Goal: Task Accomplishment & Management: Use online tool/utility

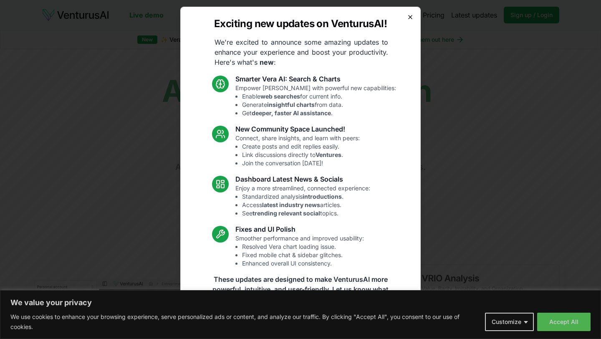
click at [411, 16] on icon "button" at bounding box center [410, 16] width 3 height 3
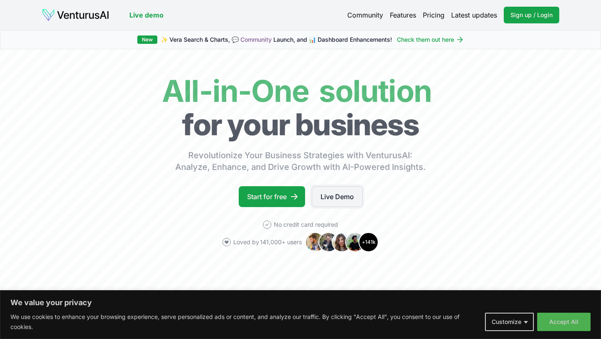
click at [347, 194] on link "Live Demo" at bounding box center [337, 196] width 51 height 21
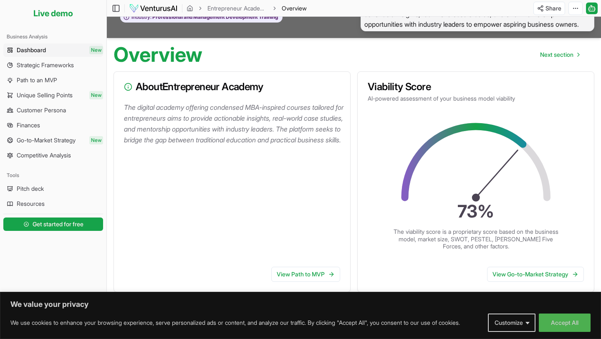
scroll to position [38, 0]
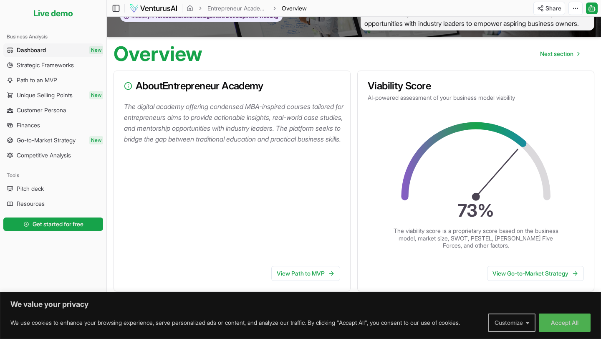
click at [517, 319] on button "Customize" at bounding box center [512, 323] width 48 height 18
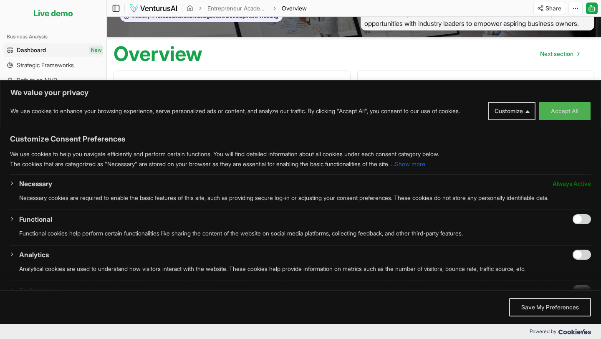
click at [587, 220] on input "Enable Functional" at bounding box center [582, 219] width 18 height 10
checkbox input "true"
click at [587, 255] on input "Enable Analytics" at bounding box center [582, 255] width 18 height 10
click at [580, 255] on input "Disable Analytics" at bounding box center [582, 255] width 18 height 10
checkbox input "false"
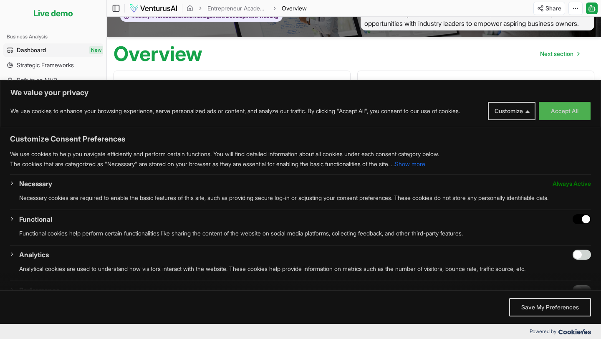
click at [577, 219] on input "Disable Functional" at bounding box center [582, 219] width 18 height 10
checkbox input "false"
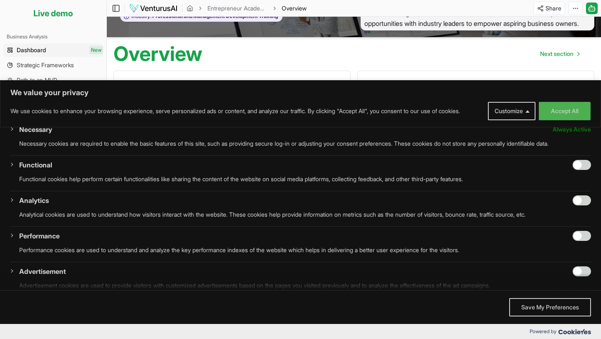
scroll to position [53, 0]
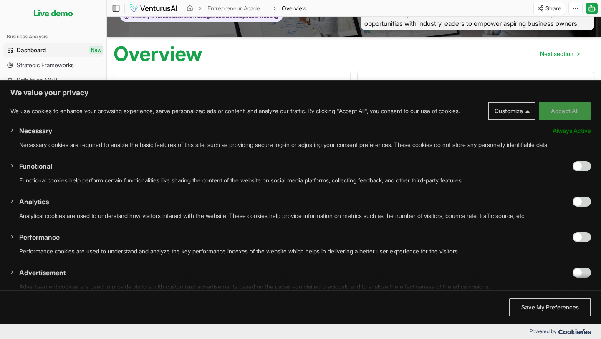
click at [570, 109] on button "Accept All" at bounding box center [565, 111] width 52 height 18
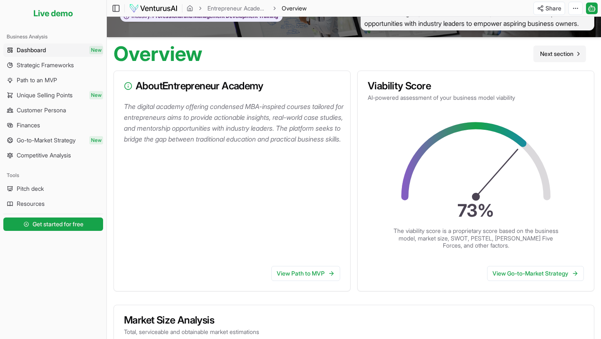
click at [563, 58] on span "Next section" at bounding box center [556, 54] width 33 height 8
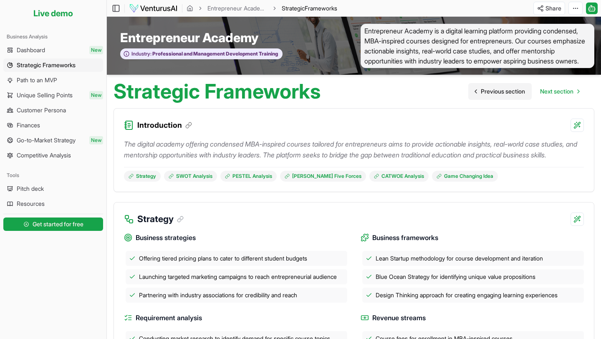
click at [491, 96] on span "Previous section" at bounding box center [503, 91] width 44 height 8
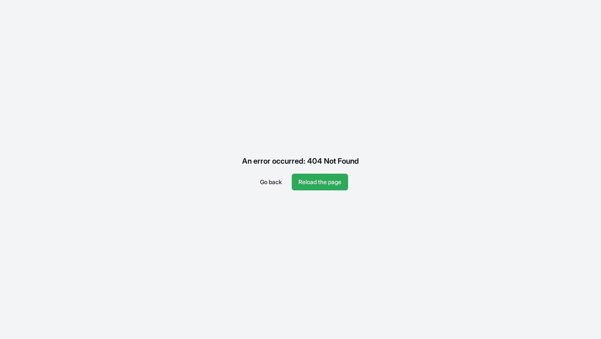
click at [304, 182] on button "Reload the page" at bounding box center [320, 182] width 56 height 17
click at [309, 181] on button "Reload the page" at bounding box center [320, 182] width 56 height 17
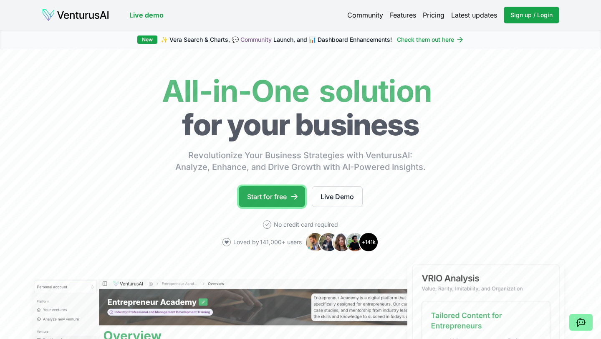
click at [271, 196] on link "Start for free" at bounding box center [272, 196] width 66 height 21
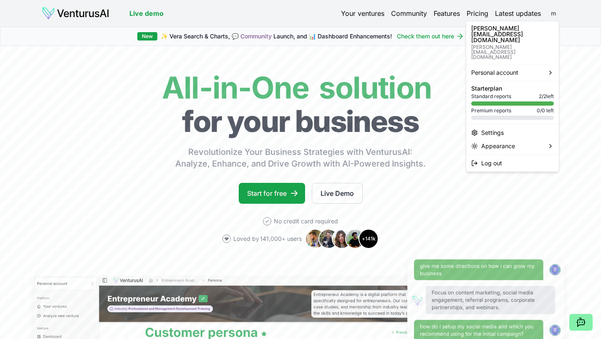
click at [554, 14] on html "We value your privacy We use cookies to enhance your browsing experience, serve…" at bounding box center [300, 169] width 601 height 339
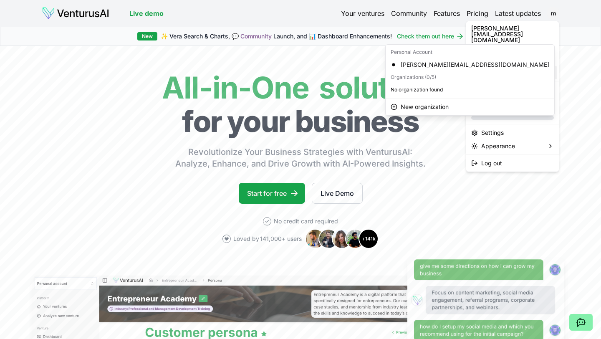
click at [522, 66] on div "Personal account" at bounding box center [512, 72] width 89 height 13
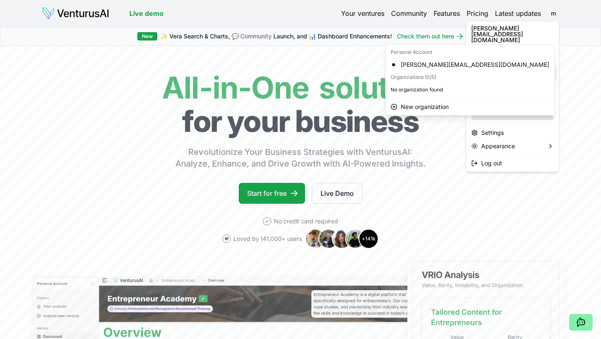
click at [465, 210] on html "We value your privacy We use cookies to enhance your browsing experience, serve…" at bounding box center [300, 169] width 601 height 339
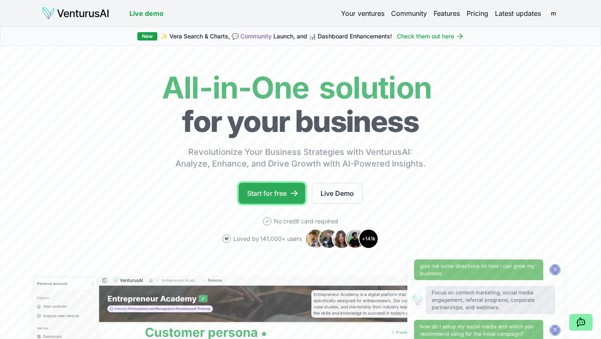
click at [277, 192] on link "Start for free" at bounding box center [272, 193] width 66 height 21
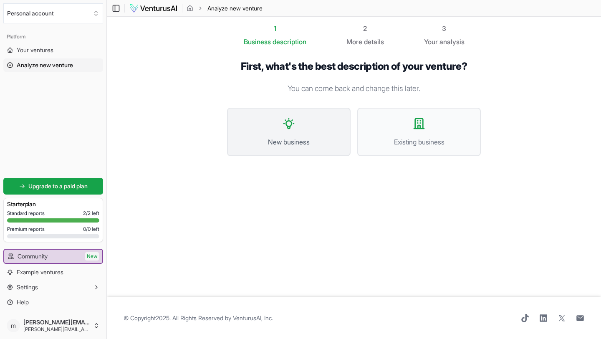
click at [290, 127] on icon at bounding box center [289, 124] width 10 height 10
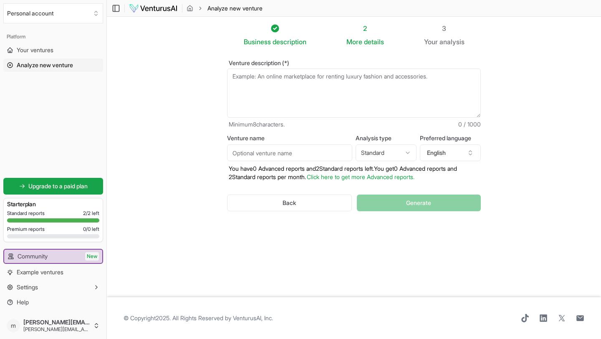
click at [244, 76] on textarea "Venture description (*)" at bounding box center [354, 92] width 254 height 49
paste textarea "I am setting up an app called One Dollar SUPERHUMAN Club that helps people tran…"
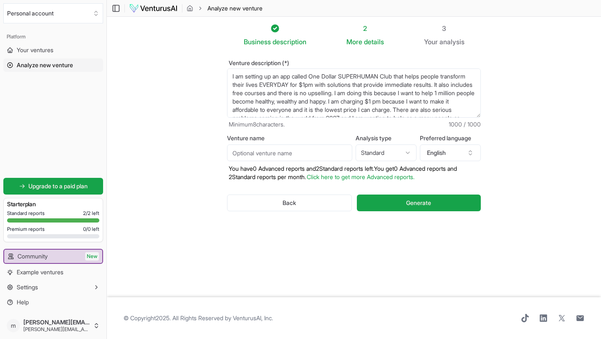
drag, startPoint x: 278, startPoint y: 76, endPoint x: 230, endPoint y: 77, distance: 47.6
click at [230, 77] on textarea "I am setting up an app called One Dollar SUPERHUMAN Club that helps people tran…" at bounding box center [354, 92] width 254 height 49
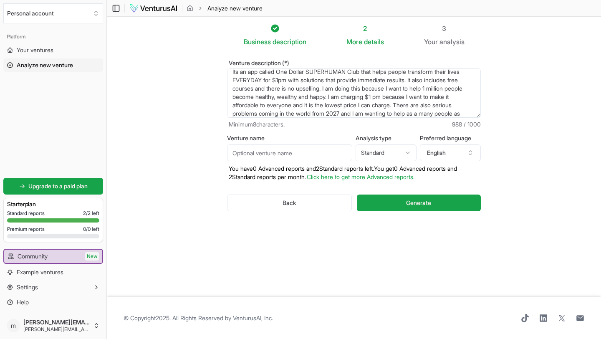
scroll to position [5, 0]
click at [347, 96] on textarea "Its an app called One Dollar SUPERHUMAN Club that helps people transform their …" at bounding box center [354, 92] width 254 height 49
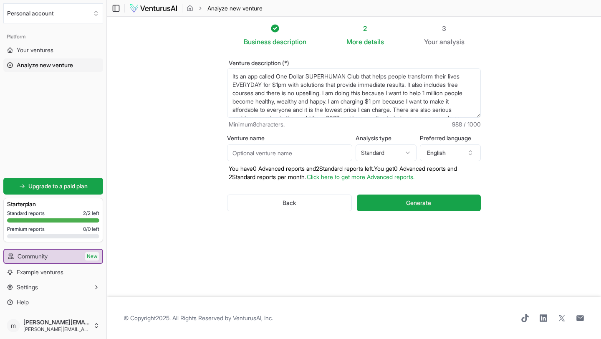
drag, startPoint x: 333, startPoint y: 101, endPoint x: 232, endPoint y: 103, distance: 101.0
click at [232, 103] on textarea "Its an app called One Dollar SUPERHUMAN Club that helps people transform their …" at bounding box center [354, 92] width 254 height 49
click at [416, 85] on textarea "Its an app called One Dollar SUPERHUMAN Club that helps people transform their …" at bounding box center [354, 92] width 254 height 49
click at [416, 84] on textarea "Its an app called One Dollar SUPERHUMAN Club that helps people transform their …" at bounding box center [354, 92] width 254 height 49
paste textarea "become healthy, wealthy and happy."
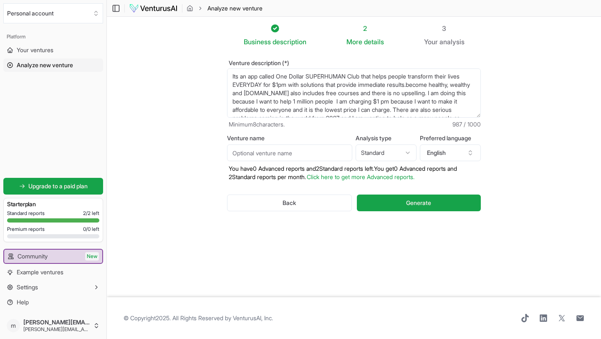
click at [416, 85] on textarea "Its an app called One Dollar SUPERHUMAN Club that helps people transform their …" at bounding box center [354, 92] width 254 height 49
click at [236, 77] on textarea "Its an app called One Dollar SUPERHUMAN Club that helps people transform their …" at bounding box center [354, 92] width 254 height 49
click at [436, 94] on textarea "It is an app called One Dollar SUPERHUMAN Club that helps people transform thei…" at bounding box center [354, 92] width 254 height 49
drag, startPoint x: 368, startPoint y: 101, endPoint x: 232, endPoint y: 102, distance: 136.5
click at [232, 102] on textarea "It is an app called One Dollar SUPERHUMAN Club that helps people transform thei…" at bounding box center [354, 92] width 254 height 49
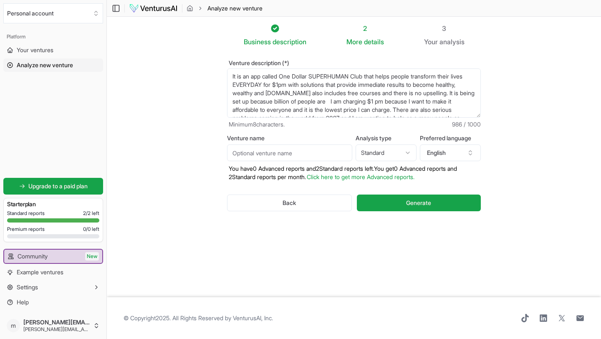
click at [264, 103] on textarea "It is an app called One Dollar SUPERHUMAN Club that helps people transform thei…" at bounding box center [354, 92] width 254 height 49
click at [323, 102] on textarea "It is an app called One Dollar SUPERHUMAN Club that helps people transform thei…" at bounding box center [354, 92] width 254 height 49
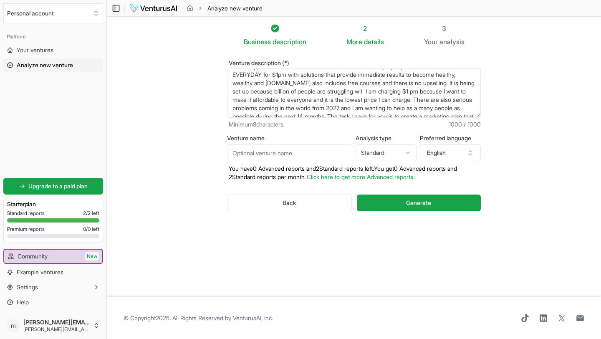
scroll to position [13, 0]
drag, startPoint x: 358, startPoint y: 113, endPoint x: 426, endPoint y: 99, distance: 69.0
click at [426, 99] on textarea "It is an app called One Dollar SUPERHUMAN Club that helps people transform thei…" at bounding box center [354, 92] width 254 height 49
click at [283, 89] on textarea "It is an app called One Dollar SUPERHUMAN Club that helps people transform thei…" at bounding box center [354, 92] width 254 height 49
click at [362, 89] on textarea "It is an app called One Dollar SUPERHUMAN Club that helps people transform thei…" at bounding box center [354, 92] width 254 height 49
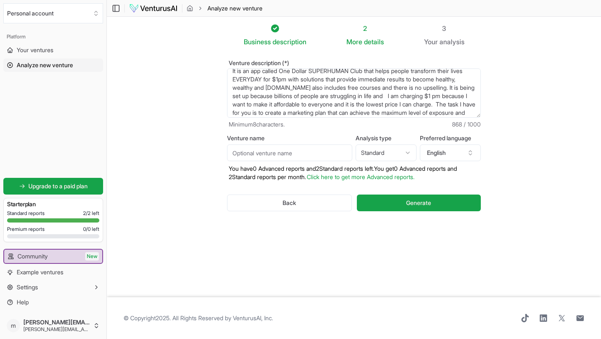
scroll to position [0, 0]
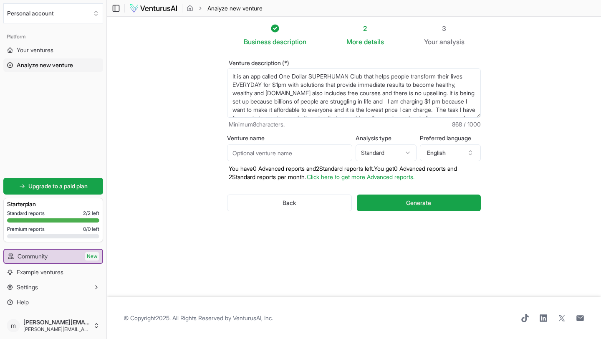
click at [247, 78] on textarea "It is an app called One Dollar SUPERHUMAN Club that helps people transform thei…" at bounding box center [354, 92] width 254 height 49
click at [398, 102] on textarea "An app called One Dollar SUPERHUMAN Club that helps people transform their live…" at bounding box center [354, 92] width 254 height 49
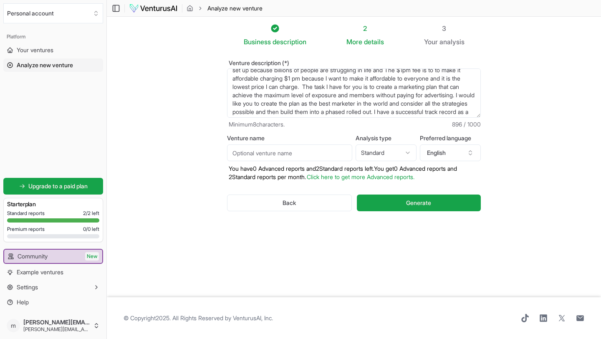
scroll to position [28, 0]
click at [421, 73] on textarea "An app called One Dollar SUPERHUMAN Club that helps people transform their live…" at bounding box center [354, 92] width 254 height 49
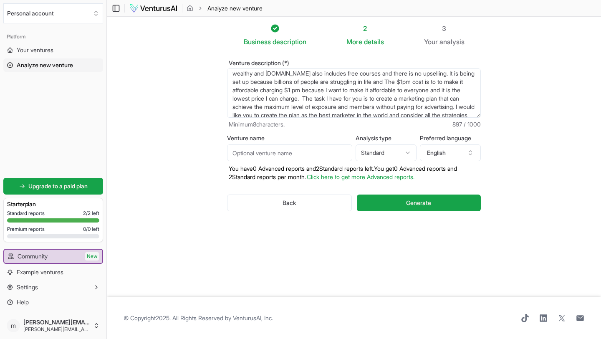
scroll to position [19, 0]
click at [384, 83] on textarea "An app called One Dollar SUPERHUMAN Club that helps people transform their live…" at bounding box center [354, 92] width 254 height 49
click at [392, 83] on textarea "An app called One Dollar SUPERHUMAN Club that helps people transform their live…" at bounding box center [354, 92] width 254 height 49
drag, startPoint x: 262, startPoint y: 91, endPoint x: 405, endPoint y: 93, distance: 142.8
click at [405, 93] on textarea "An app called One Dollar SUPERHUMAN Club that helps people transform their live…" at bounding box center [354, 92] width 254 height 49
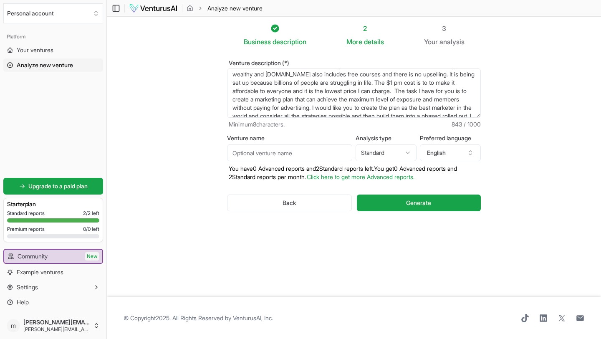
click at [313, 91] on textarea "An app called One Dollar SUPERHUMAN Club that helps people transform their live…" at bounding box center [354, 92] width 254 height 49
drag, startPoint x: 464, startPoint y: 111, endPoint x: 400, endPoint y: 93, distance: 67.3
click at [400, 93] on textarea "An app called One Dollar SUPERHUMAN Club that helps people transform their live…" at bounding box center [354, 92] width 254 height 49
drag, startPoint x: 454, startPoint y: 100, endPoint x: 399, endPoint y: 91, distance: 55.8
click at [399, 91] on textarea "An app called One Dollar SUPERHUMAN Club that helps people transform their live…" at bounding box center [354, 92] width 254 height 49
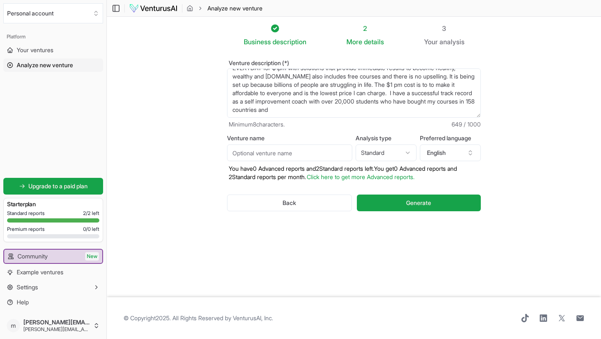
scroll to position [17, 0]
click at [331, 109] on textarea "An app called One Dollar SUPERHUMAN Club that helps people transform their live…" at bounding box center [354, 92] width 254 height 49
type textarea "An app called One Dollar SUPERHUMAN Club that helps people transform their live…"
click at [407, 202] on span "Generate" at bounding box center [418, 203] width 25 height 8
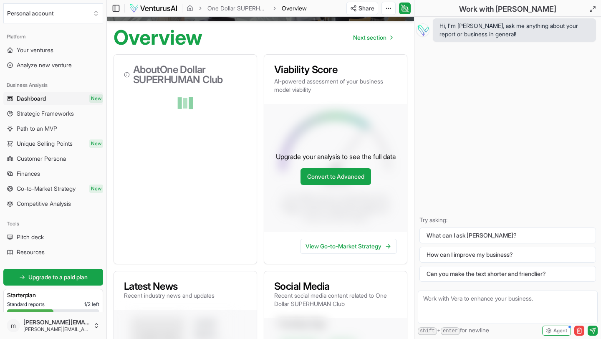
scroll to position [85, 0]
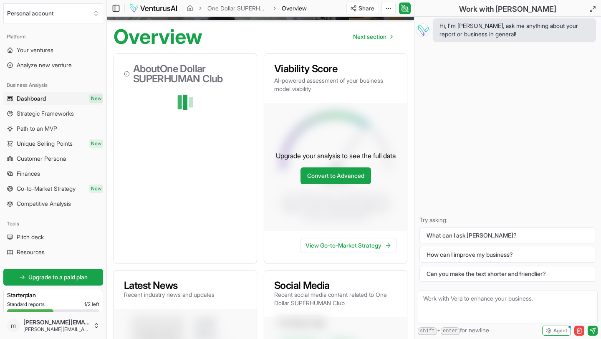
click at [195, 172] on div "About One Dollar SUPERHUMAN Club" at bounding box center [186, 158] width 144 height 210
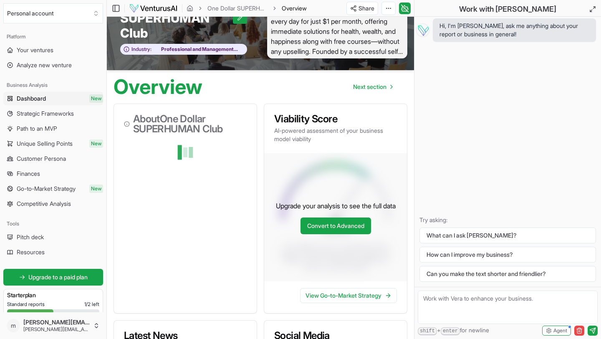
scroll to position [0, 0]
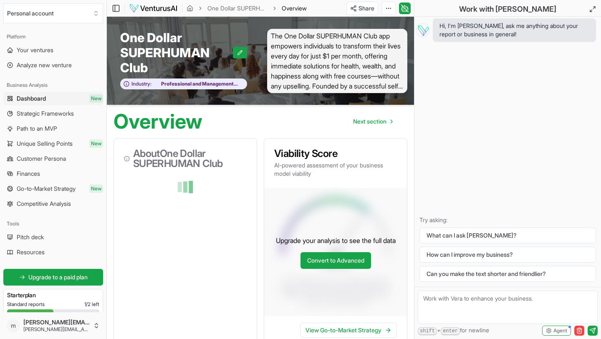
click at [453, 220] on p "Try asking:" at bounding box center [508, 220] width 177 height 8
click at [459, 235] on button "What can I ask [PERSON_NAME]?" at bounding box center [508, 236] width 177 height 16
click at [440, 299] on textarea at bounding box center [508, 307] width 180 height 33
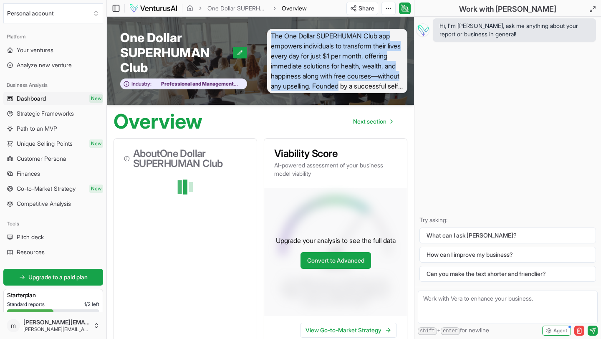
drag, startPoint x: 273, startPoint y: 35, endPoint x: 403, endPoint y: 88, distance: 140.3
click at [403, 88] on span "The One Dollar SUPERHUMAN Club app empowers individuals to transform their live…" at bounding box center [337, 61] width 140 height 64
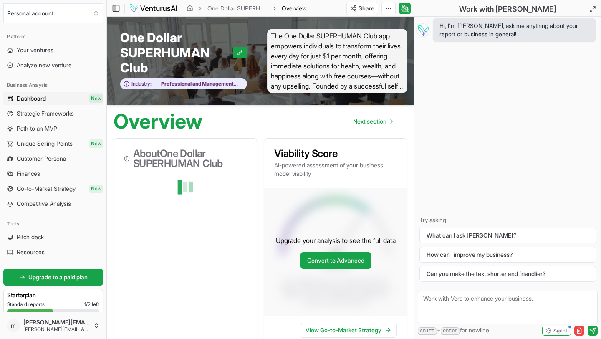
click at [191, 223] on div at bounding box center [185, 209] width 143 height 60
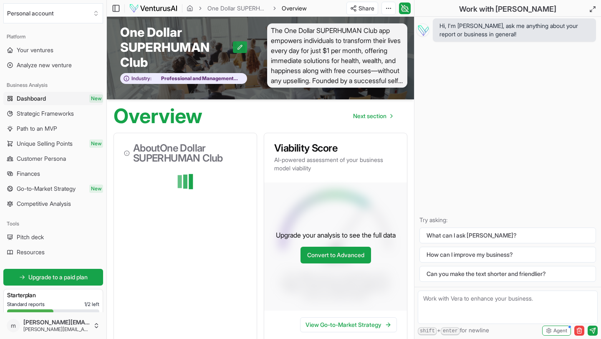
click at [243, 47] on button at bounding box center [240, 47] width 14 height 12
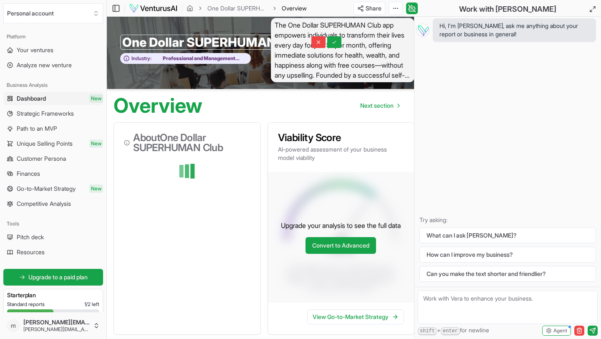
click at [260, 73] on div "One Dollar SUPERHUMAN Club One Dollar SUPERHUMAN Club Industry: Professional an…" at bounding box center [185, 50] width 157 height 64
click at [327, 45] on button at bounding box center [334, 42] width 14 height 12
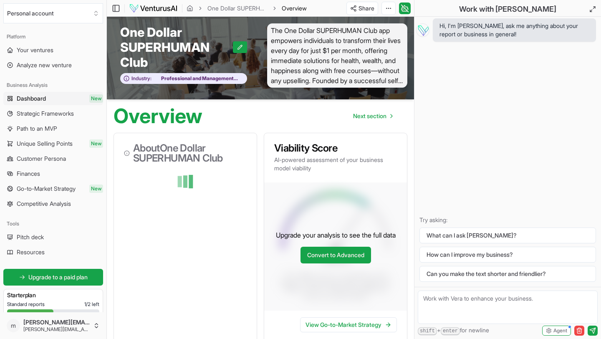
click at [355, 61] on span "The One Dollar SUPERHUMAN Club app empowers individuals to transform their live…" at bounding box center [337, 55] width 140 height 64
click at [439, 299] on textarea at bounding box center [508, 307] width 180 height 33
type textarea "what does it cost to upgrade?"
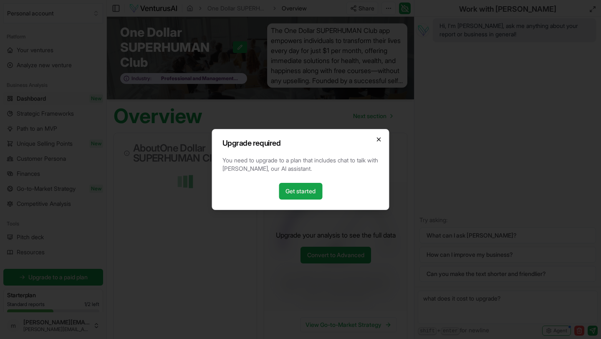
click at [380, 141] on icon "button" at bounding box center [379, 139] width 7 height 7
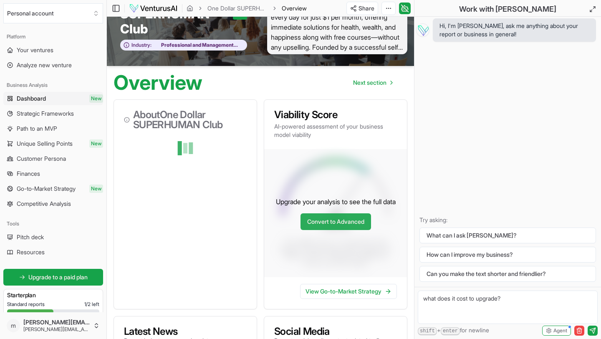
scroll to position [38, 0]
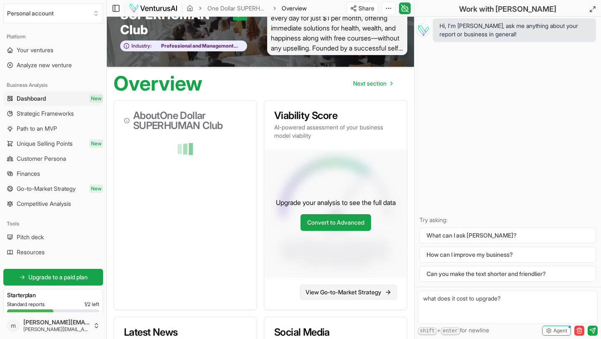
click at [327, 291] on link "View Go-to-Market Strategy" at bounding box center [348, 292] width 97 height 15
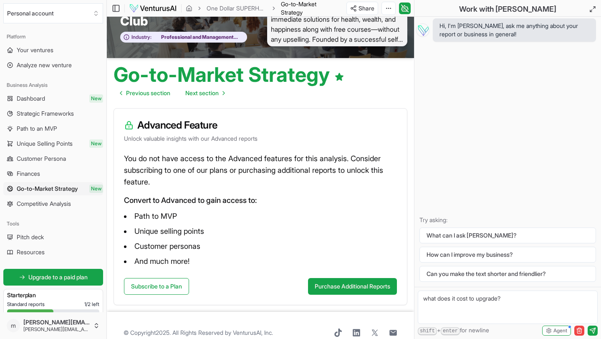
scroll to position [61, 0]
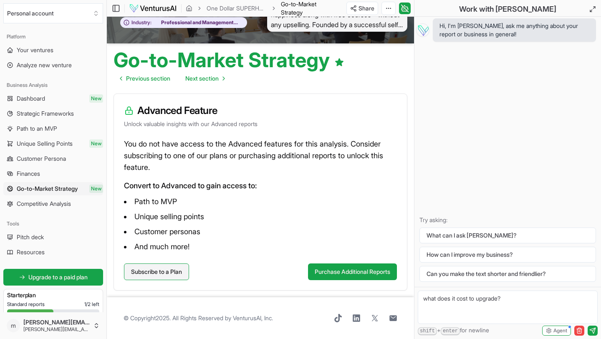
click at [162, 271] on link "Subscribe to a Plan" at bounding box center [156, 271] width 65 height 17
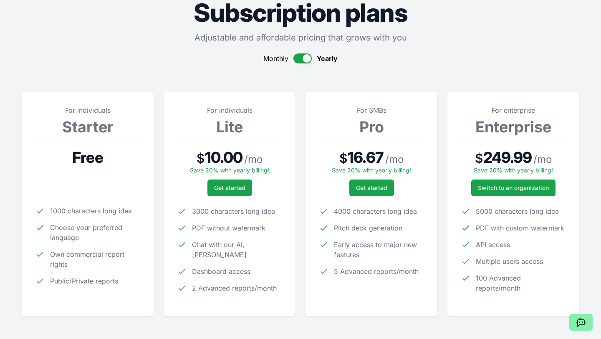
scroll to position [43, 0]
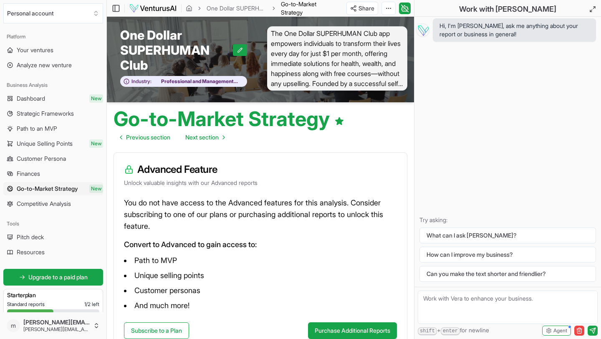
scroll to position [1, 0]
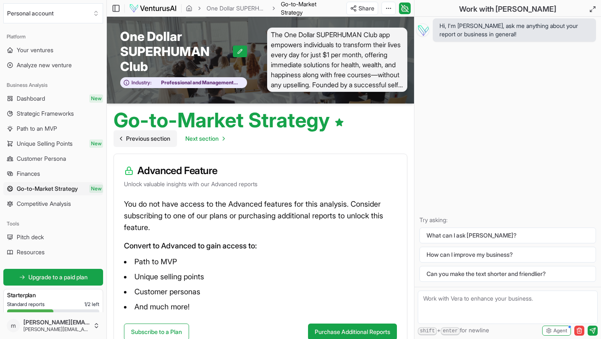
click at [149, 139] on span "Previous section" at bounding box center [148, 138] width 44 height 8
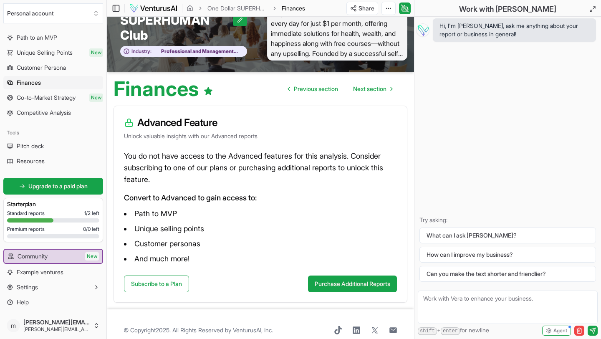
scroll to position [32, 0]
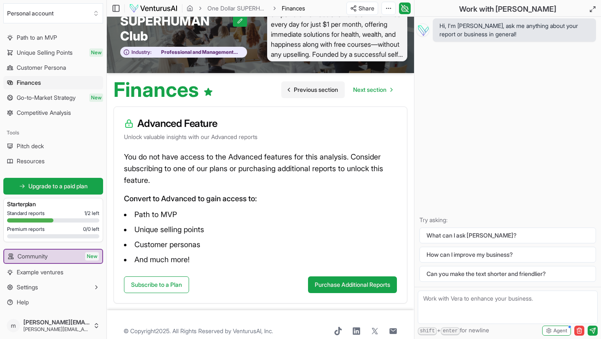
click at [302, 89] on span "Previous section" at bounding box center [316, 90] width 44 height 8
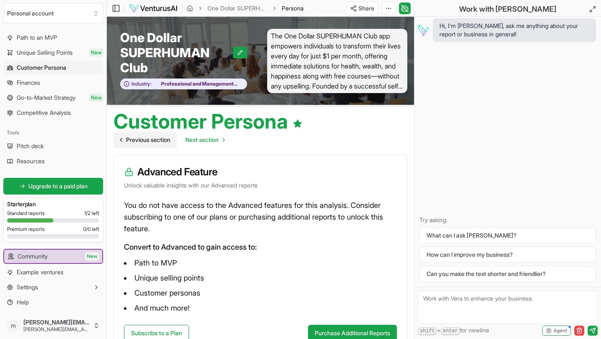
click at [135, 139] on span "Previous section" at bounding box center [148, 140] width 44 height 8
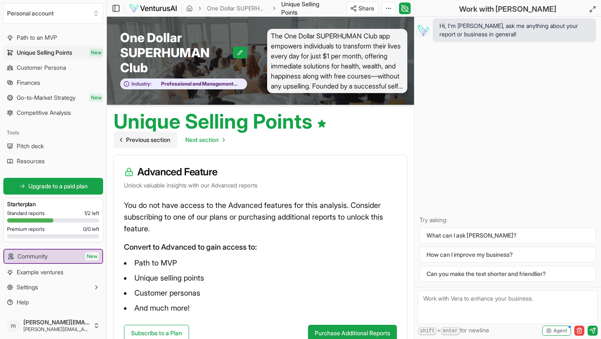
click at [135, 139] on span "Previous section" at bounding box center [148, 140] width 44 height 8
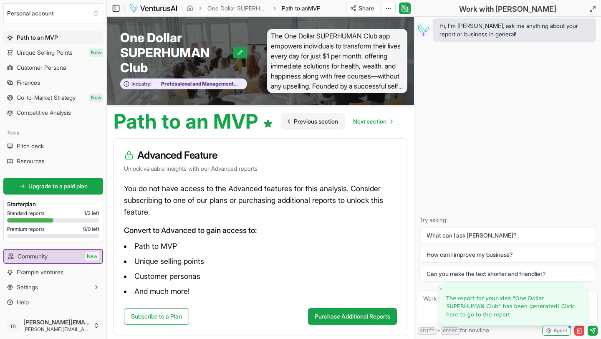
click at [310, 121] on span "Previous section" at bounding box center [316, 121] width 44 height 8
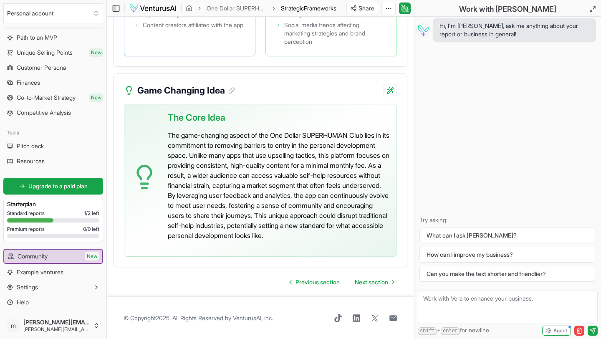
scroll to position [2549, 0]
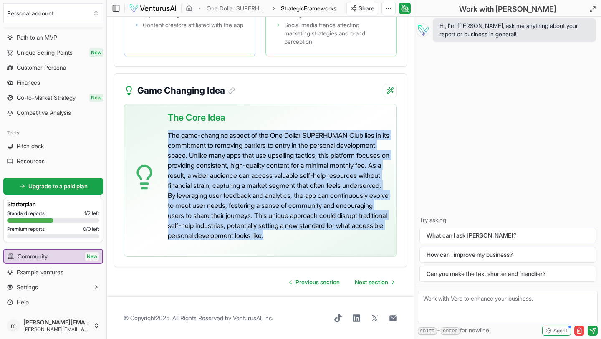
drag, startPoint x: 274, startPoint y: 245, endPoint x: 169, endPoint y: 132, distance: 154.5
click at [168, 132] on p "The game-changing aspect of the One Dollar SUPERHUMAN Club lies in its commitme…" at bounding box center [279, 185] width 222 height 110
copy p "The game-changing aspect of the One Dollar SUPERHUMAN Club lies in its commitme…"
